Goal: Information Seeking & Learning: Learn about a topic

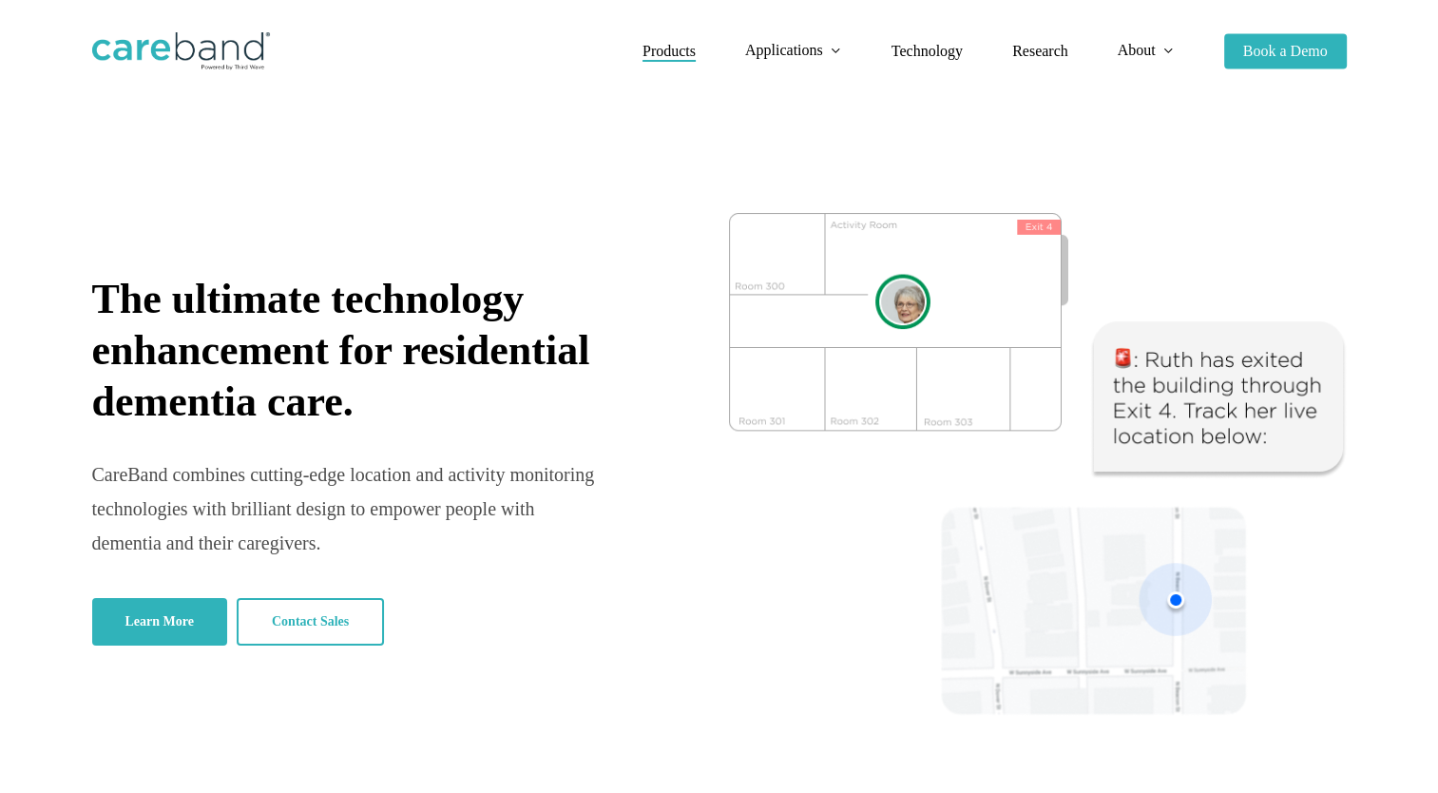
click at [652, 56] on span "Products" at bounding box center [669, 51] width 53 height 16
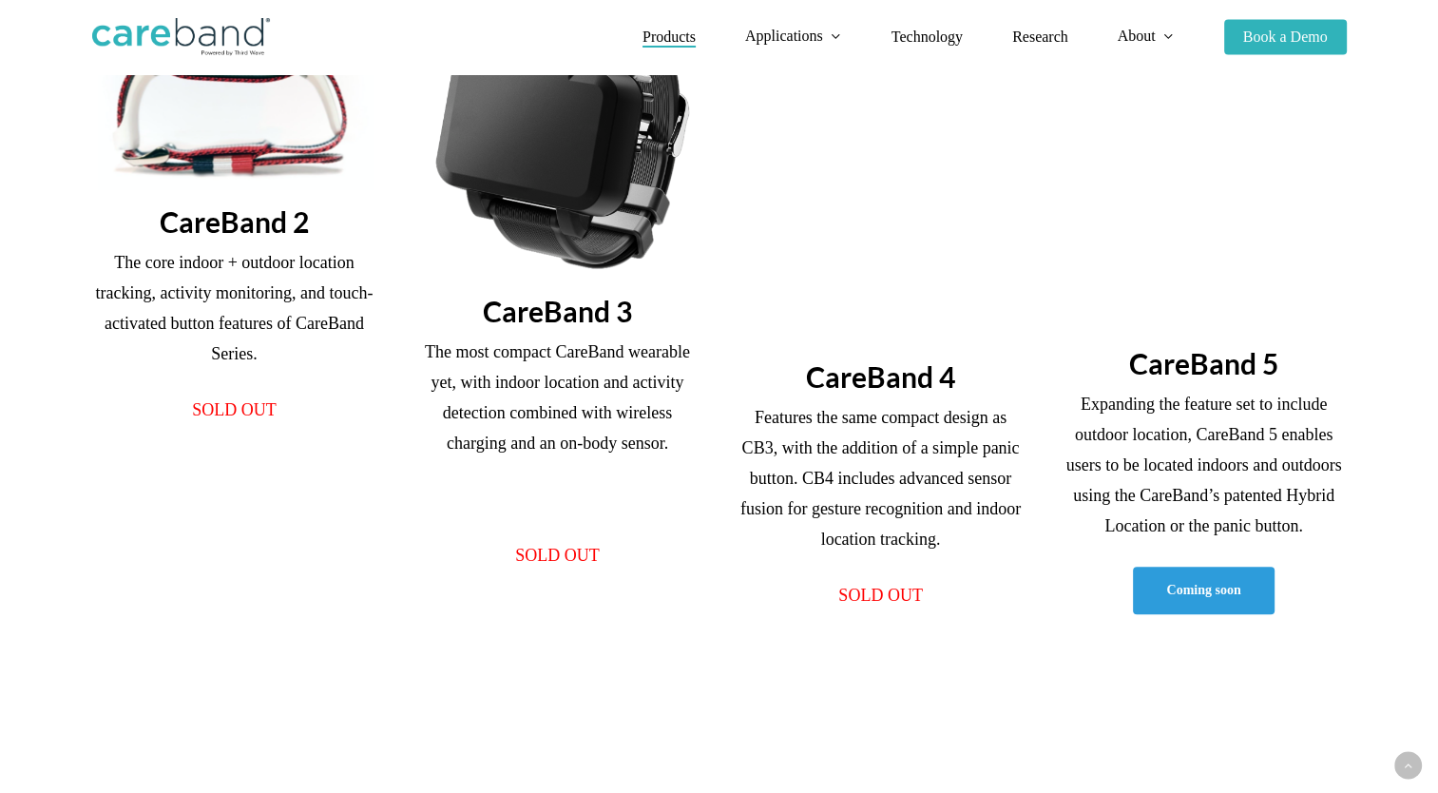
scroll to position [593, 0]
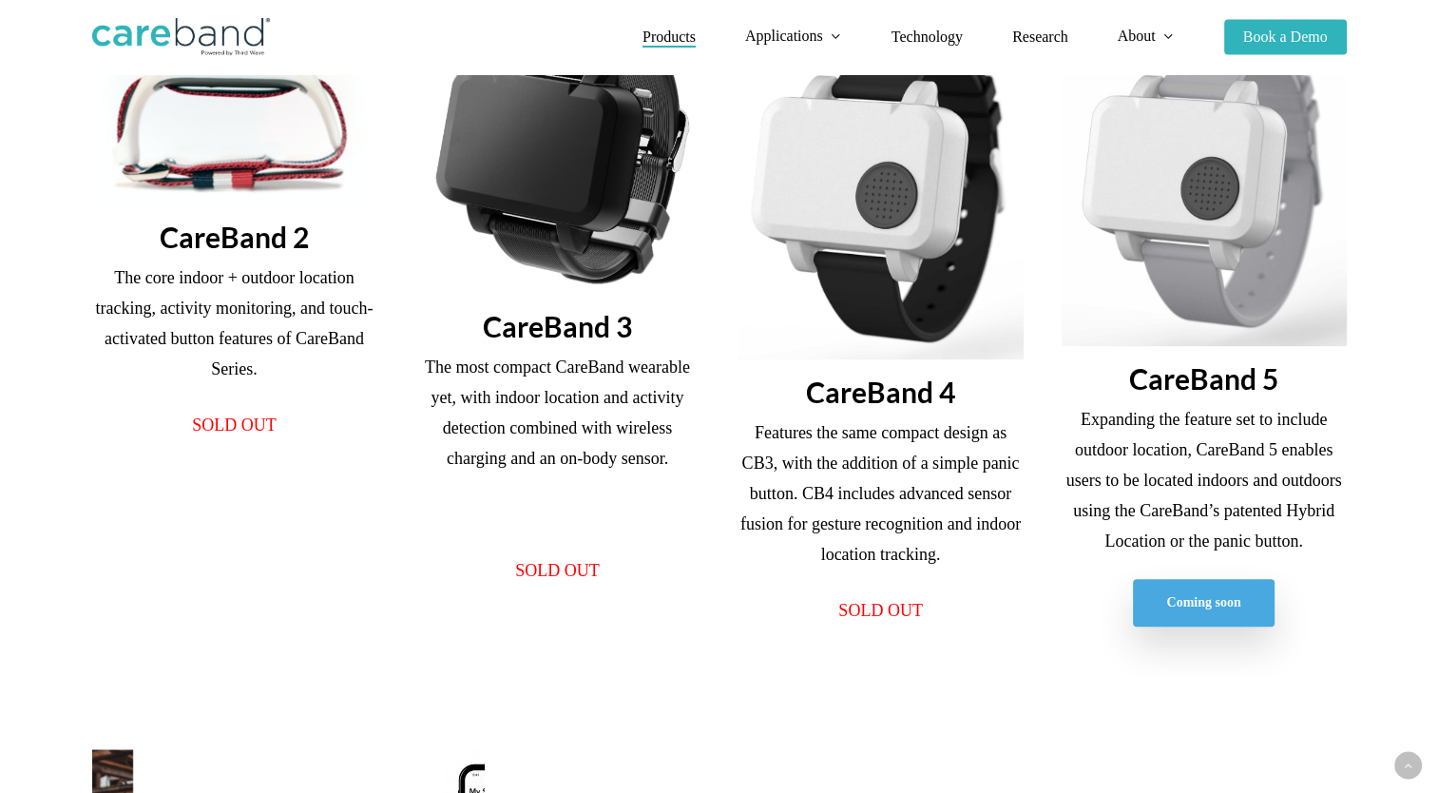
click at [1216, 605] on span "Coming soon" at bounding box center [1203, 602] width 74 height 19
click at [252, 177] on img at bounding box center [234, 110] width 279 height 187
click at [662, 229] on img at bounding box center [557, 155] width 285 height 277
click at [934, 198] on img at bounding box center [881, 187] width 285 height 341
click at [1220, 203] on img at bounding box center [1204, 181] width 285 height 329
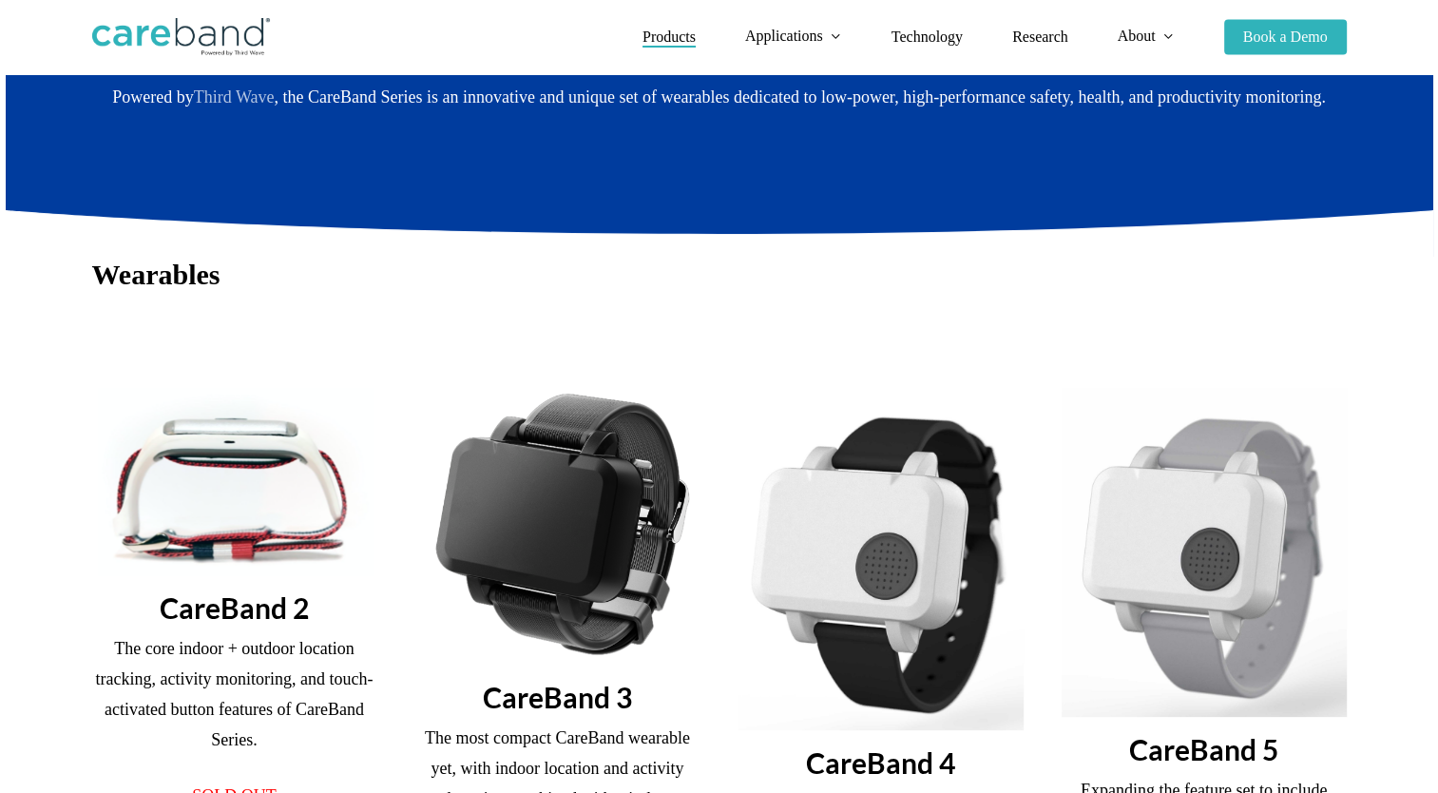
scroll to position [221, 0]
